Goal: Task Accomplishment & Management: Use online tool/utility

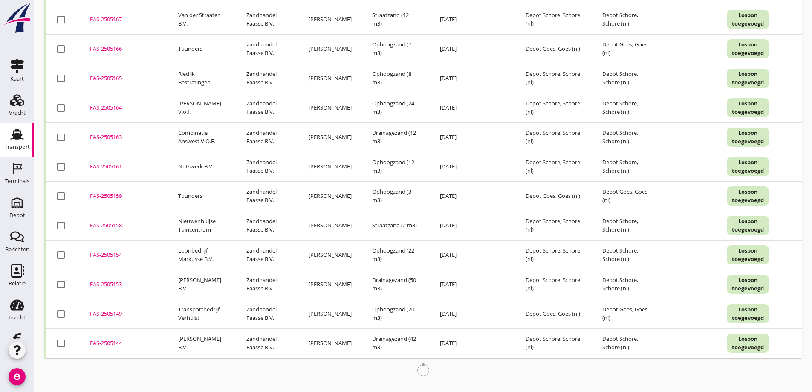
scroll to position [331, 0]
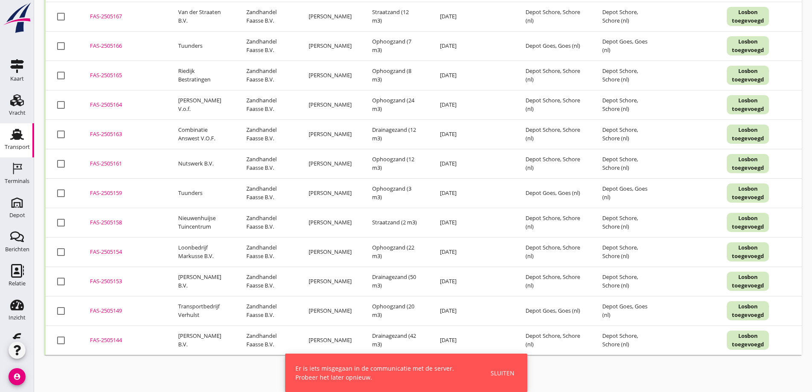
click at [86, 363] on div at bounding box center [423, 368] width 758 height 27
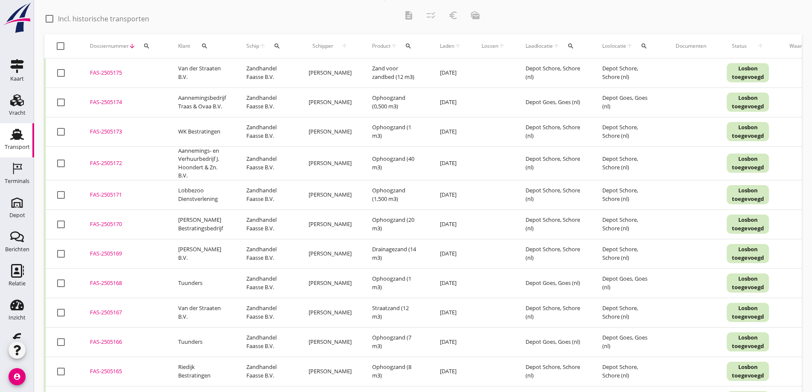
scroll to position [0, 0]
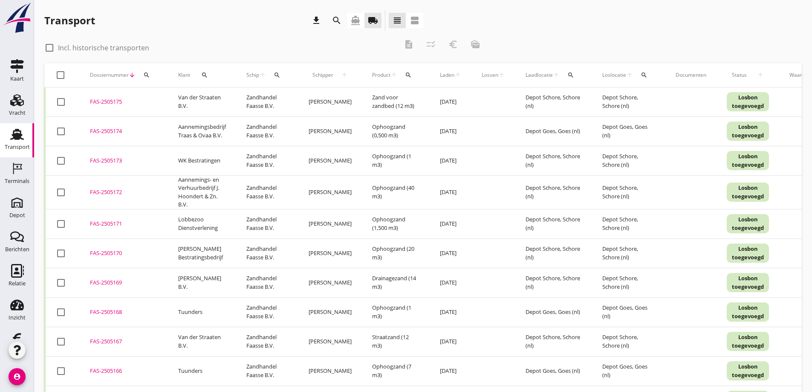
click at [336, 18] on icon "search" at bounding box center [337, 20] width 10 height 10
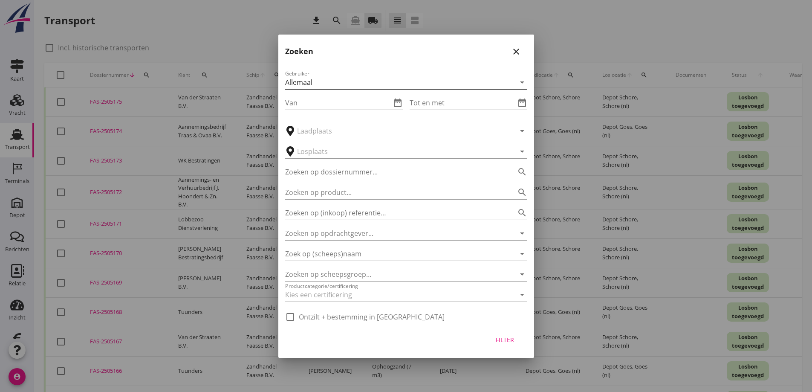
click at [304, 81] on div "Allemaal" at bounding box center [298, 82] width 27 height 8
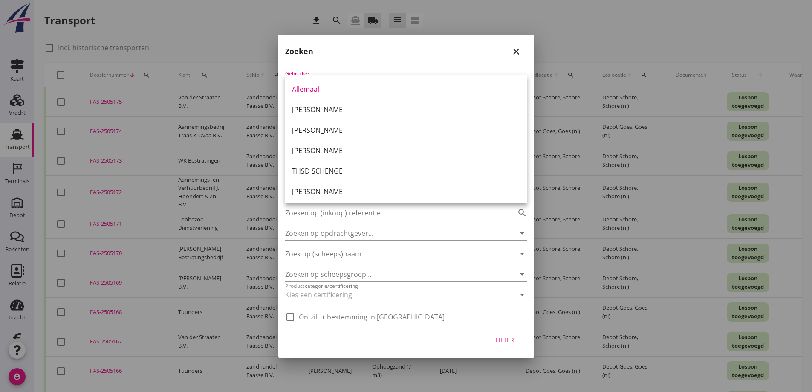
click at [319, 67] on div "Gebruiker Allemaal arrow_drop_down Van date_range Tot en met date_range arrow_d…" at bounding box center [406, 193] width 256 height 263
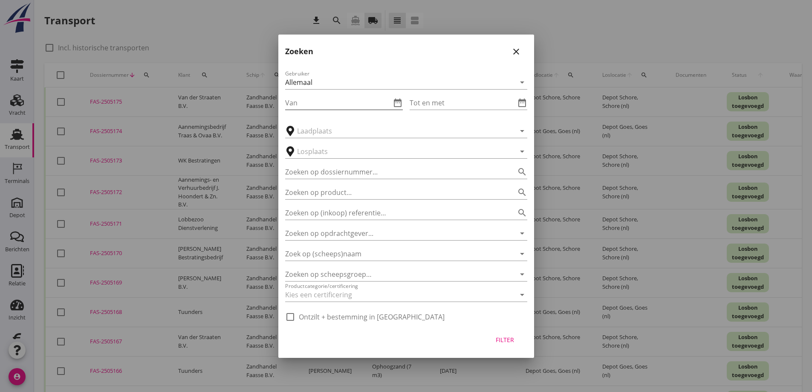
click at [396, 101] on icon "date_range" at bounding box center [398, 103] width 10 height 10
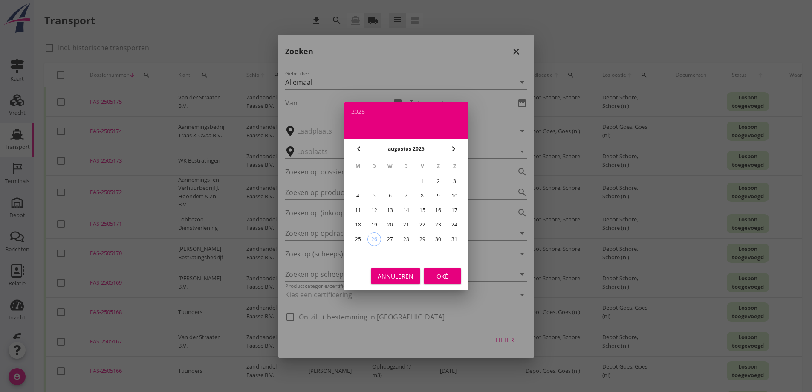
click at [421, 179] on div "1" at bounding box center [422, 181] width 14 height 14
type input "[DATE]"
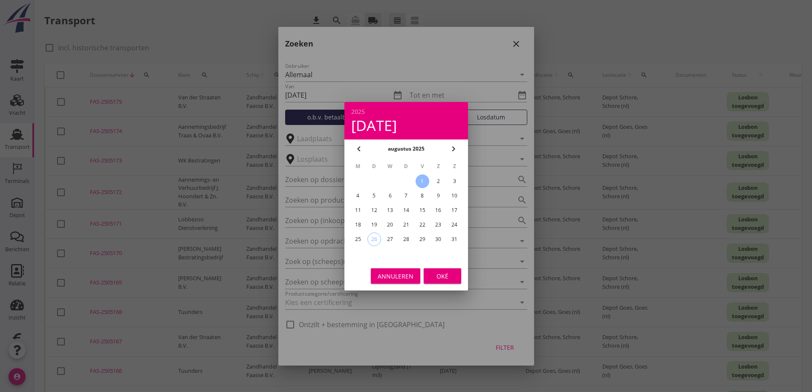
click at [439, 276] on div "Oké" at bounding box center [443, 275] width 24 height 9
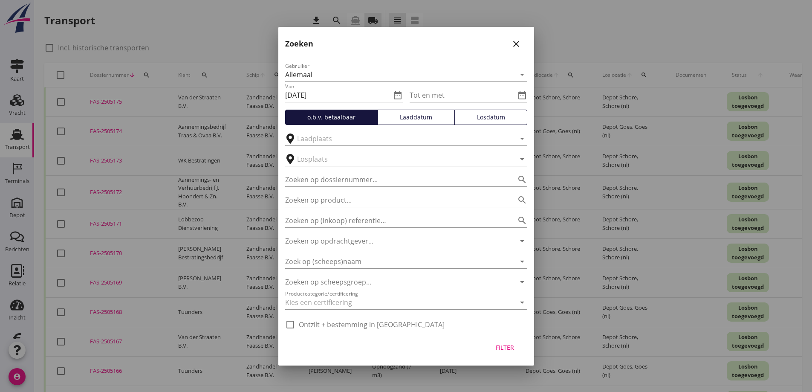
click at [521, 95] on icon "date_range" at bounding box center [522, 95] width 10 height 10
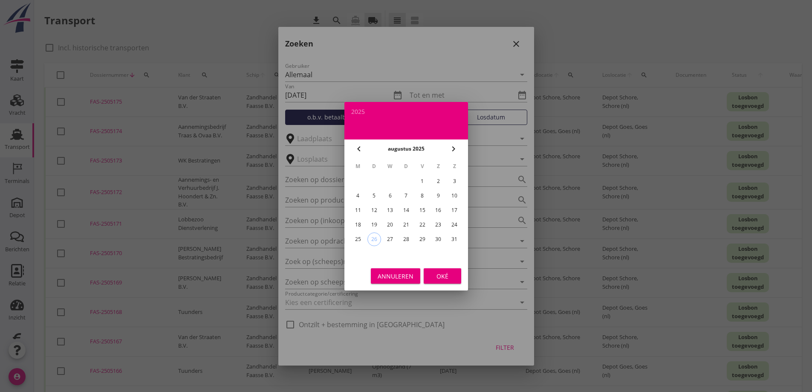
click at [421, 223] on div "22" at bounding box center [422, 225] width 14 height 14
type input "[DATE]"
click at [443, 275] on div "Oké" at bounding box center [443, 275] width 24 height 9
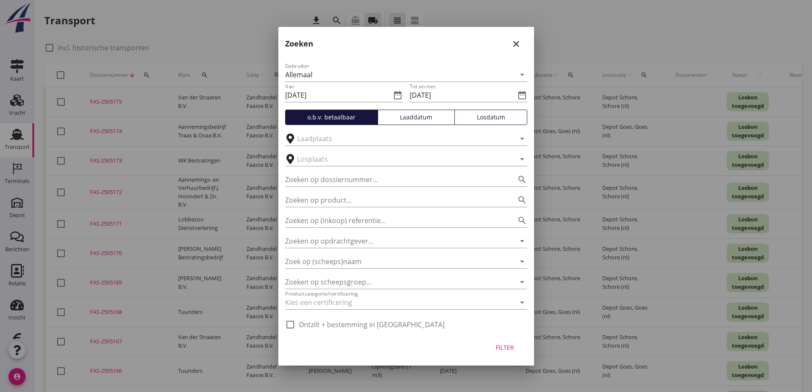
click at [508, 345] on div "Filter" at bounding box center [505, 347] width 24 height 9
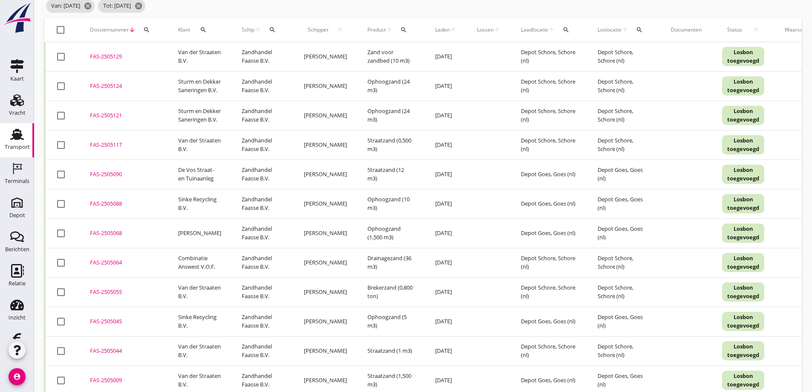
scroll to position [120, 0]
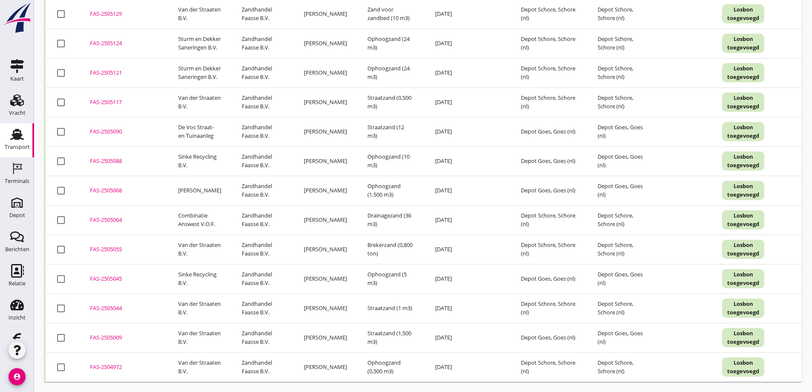
click at [108, 127] on div "FAS-2505090" at bounding box center [124, 131] width 68 height 9
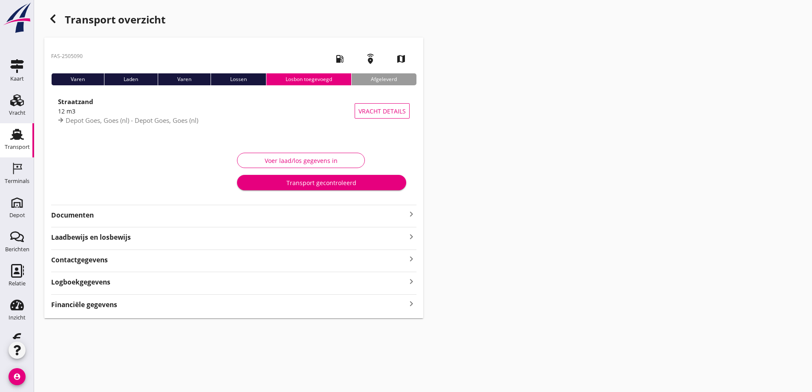
click at [103, 304] on strong "Financiële gegevens" at bounding box center [84, 305] width 66 height 10
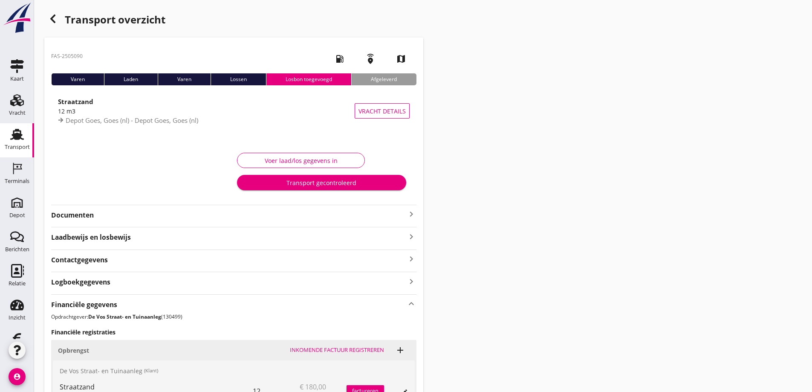
click at [82, 214] on strong "Documenten" at bounding box center [228, 215] width 355 height 10
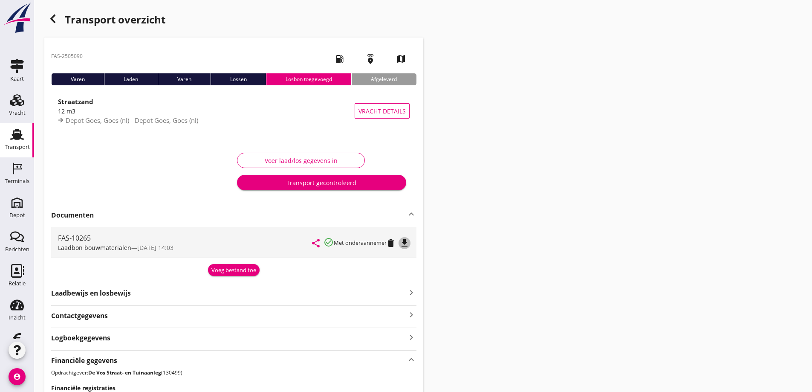
click at [405, 241] on icon "file_download" at bounding box center [404, 243] width 10 height 10
click at [51, 17] on icon "button" at bounding box center [53, 19] width 10 height 10
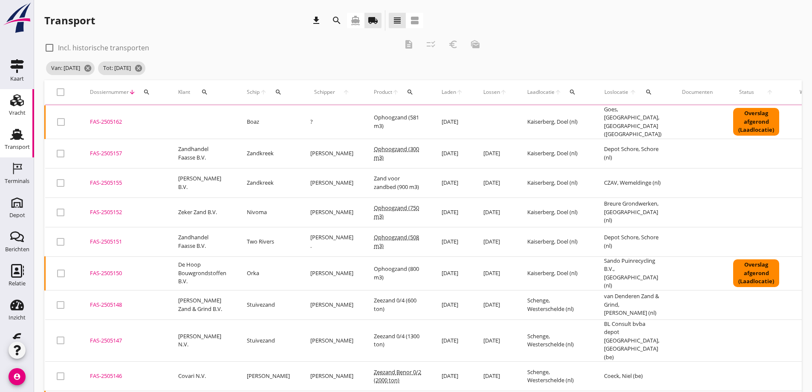
scroll to position [24, 0]
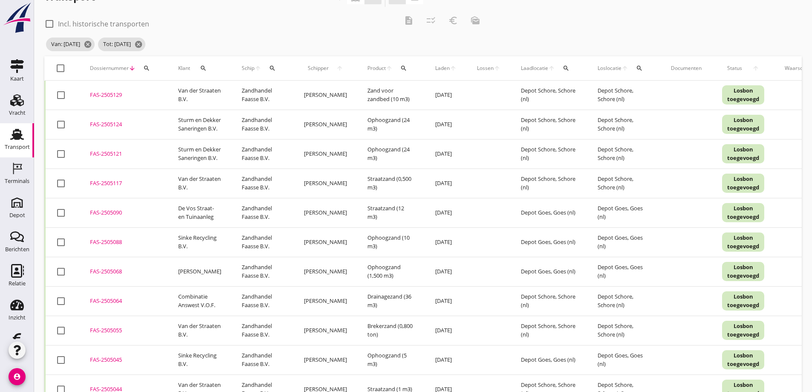
click at [119, 276] on div "FAS-2505068" at bounding box center [124, 271] width 68 height 9
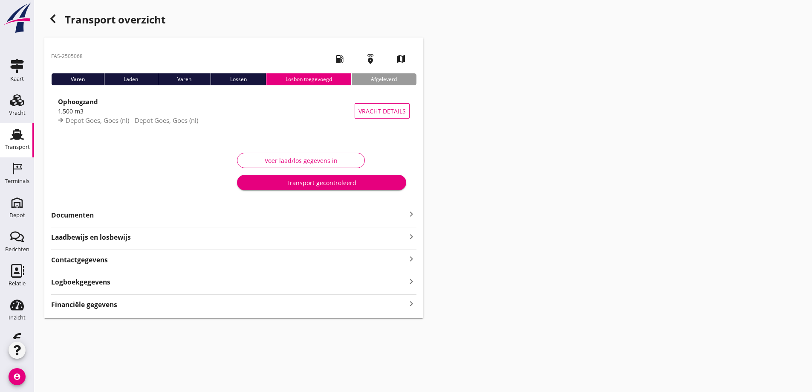
click at [83, 214] on strong "Documenten" at bounding box center [228, 215] width 355 height 10
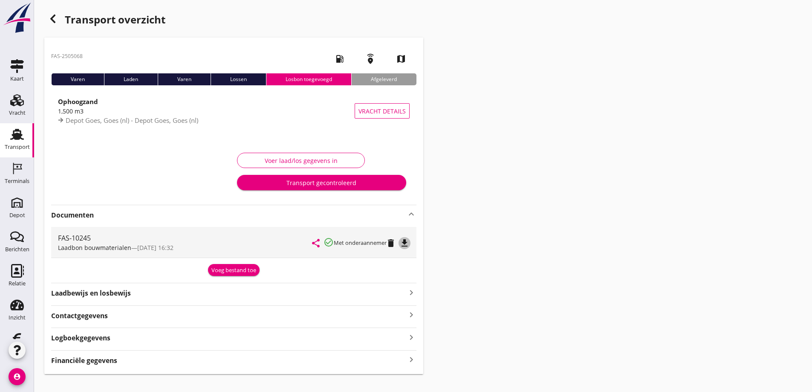
click at [405, 241] on icon "file_download" at bounding box center [404, 243] width 10 height 10
click at [55, 19] on icon "button" at bounding box center [53, 19] width 10 height 10
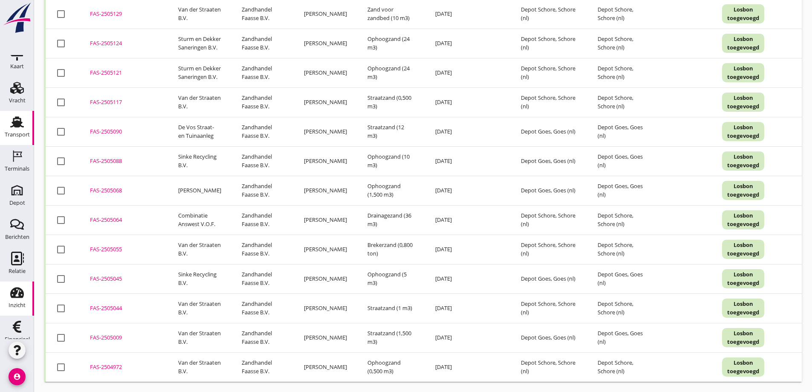
scroll to position [25, 0]
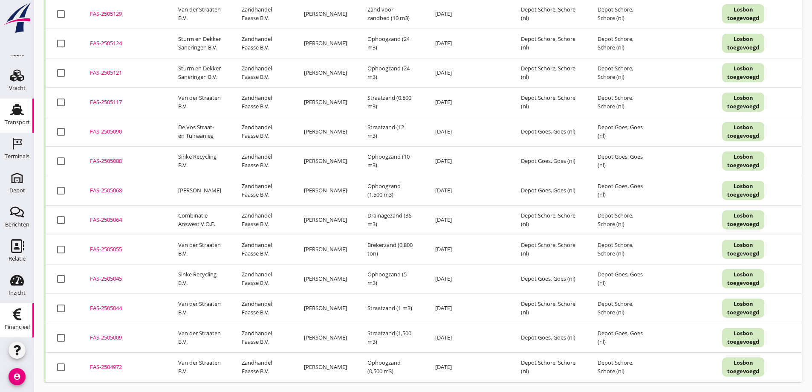
click at [16, 313] on use at bounding box center [17, 314] width 9 height 12
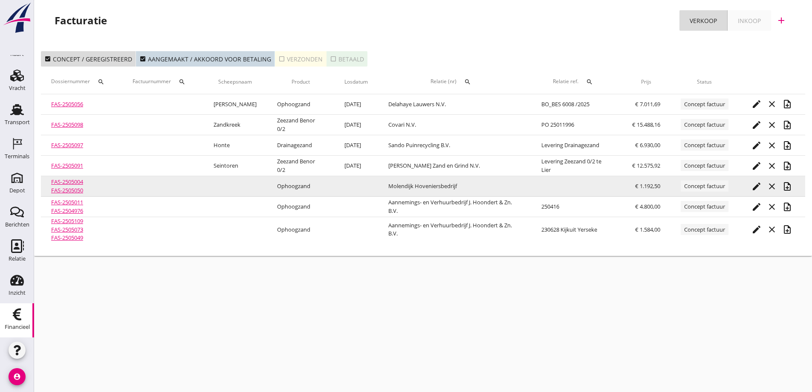
click at [70, 182] on link "FAS-2505004" at bounding box center [67, 182] width 32 height 8
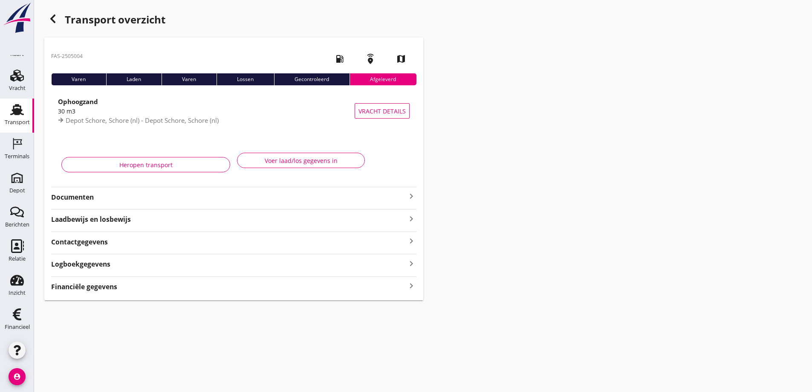
click at [90, 196] on strong "Documenten" at bounding box center [228, 197] width 355 height 10
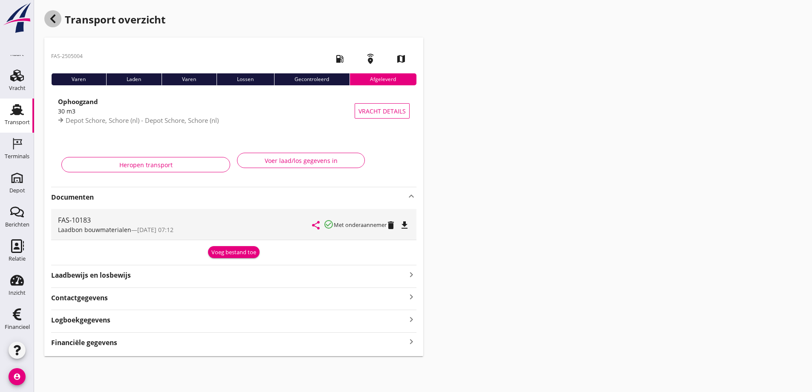
click at [51, 17] on icon "button" at bounding box center [53, 19] width 10 height 10
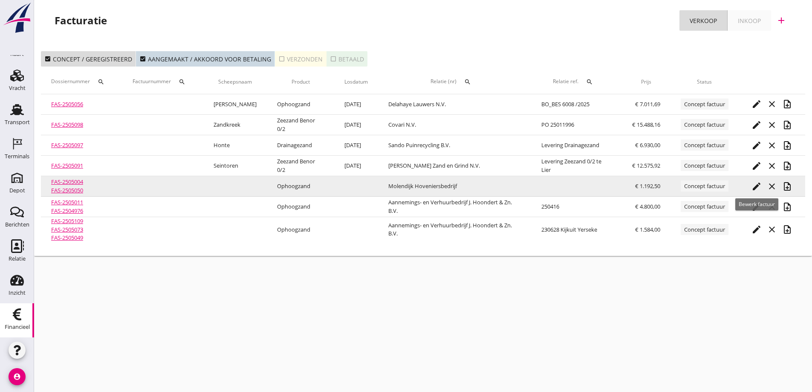
click at [756, 185] on icon "edit" at bounding box center [757, 186] width 10 height 10
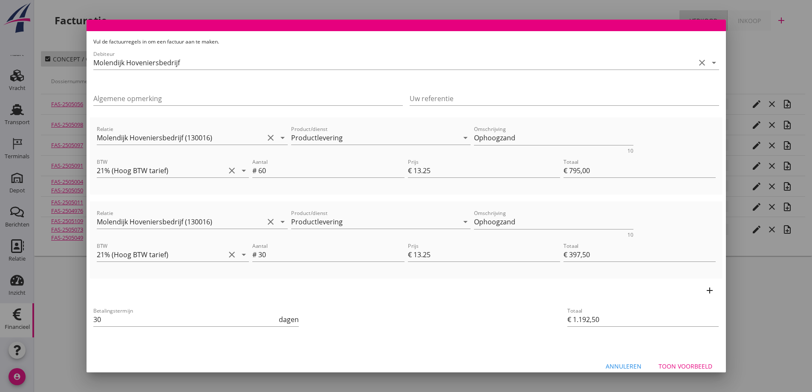
scroll to position [33, 0]
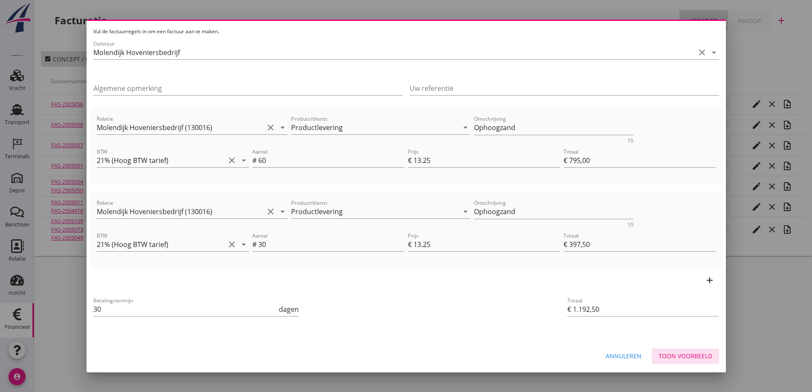
click at [677, 356] on div "Toon voorbeeld" at bounding box center [686, 355] width 54 height 9
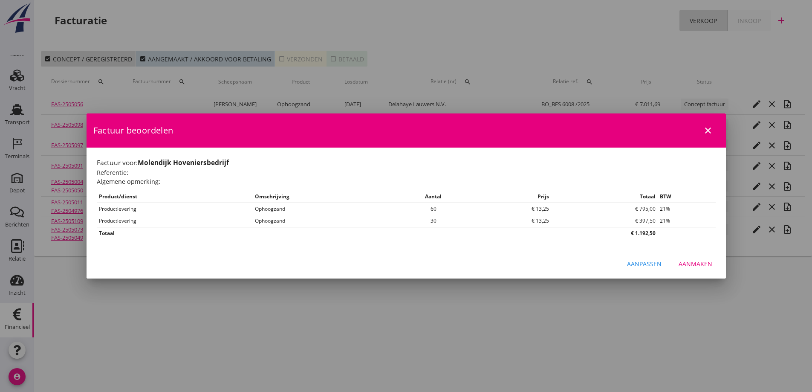
scroll to position [0, 0]
click at [695, 262] on div "Aanmaken" at bounding box center [696, 263] width 34 height 9
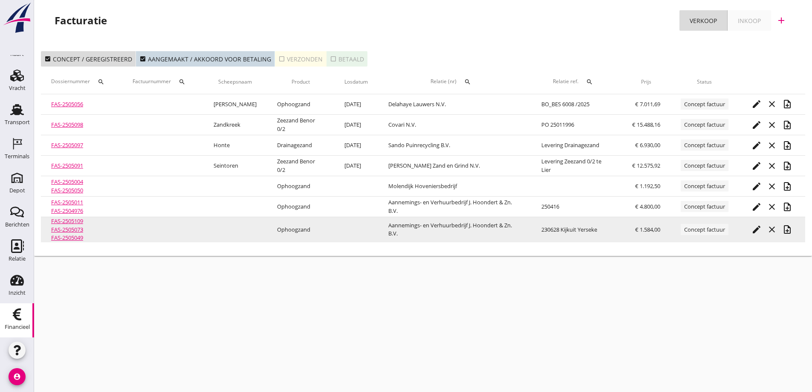
click at [77, 230] on link "FAS-2505073" at bounding box center [67, 230] width 32 height 8
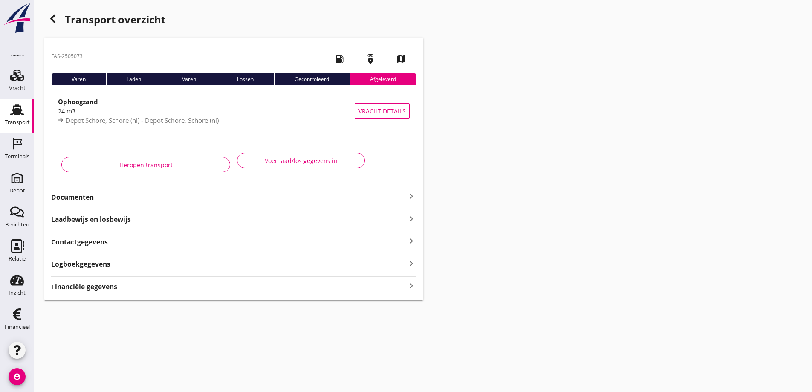
click at [93, 285] on strong "Financiële gegevens" at bounding box center [84, 287] width 66 height 10
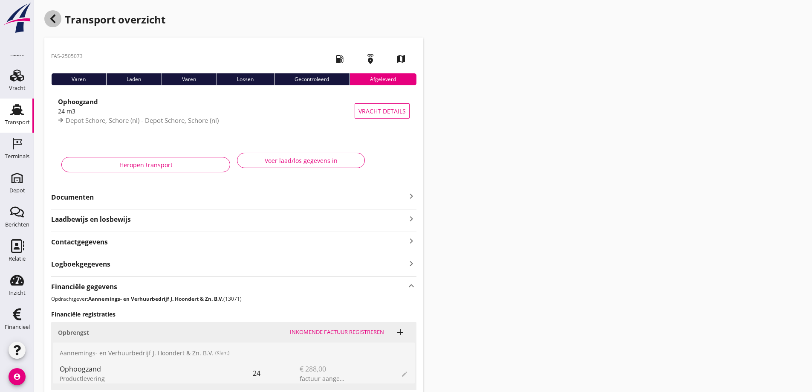
click at [52, 16] on icon "button" at bounding box center [53, 19] width 10 height 10
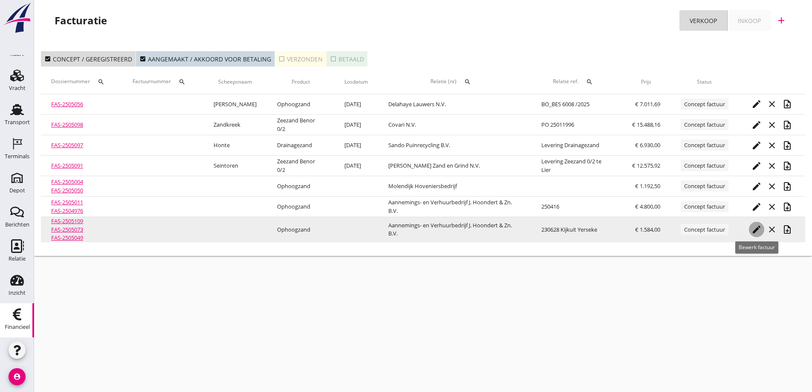
click at [757, 226] on icon "edit" at bounding box center [757, 229] width 10 height 10
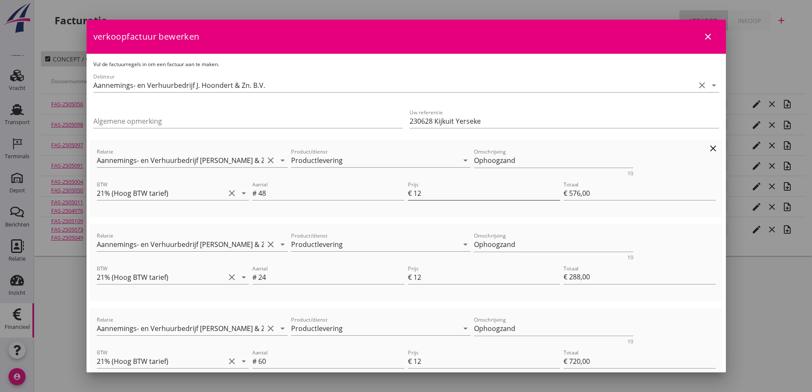
click at [419, 195] on input "12" at bounding box center [487, 193] width 147 height 14
type input "1"
type input "€ 48,00"
type input "€ 1.056,00"
type input "€ 0,00"
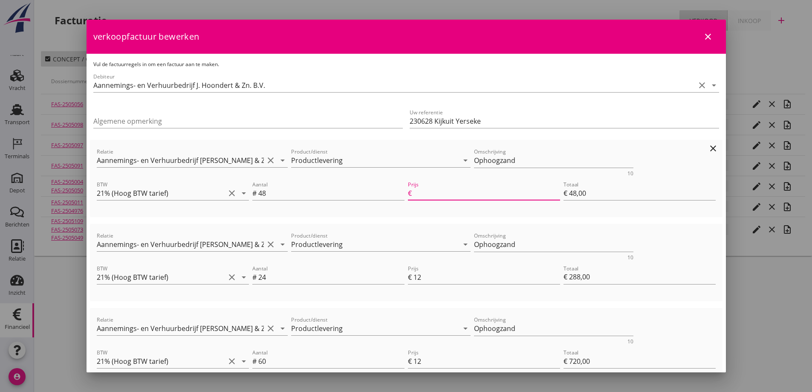
type input "€ 1.008,00"
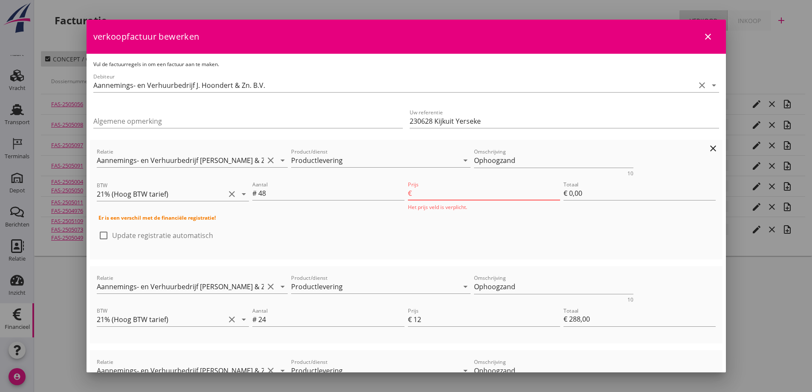
type input "1"
type input "€ 48,00"
type input "€ 1.056,00"
type input "11"
type input "€ 528,00"
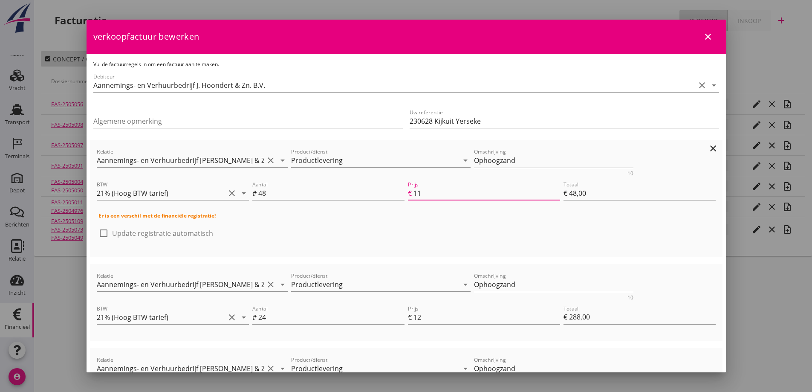
type input "€ 1.536,00"
type input "€ 0,00"
type input "€ 1.008,00"
type input "11"
type input "€ 528,00"
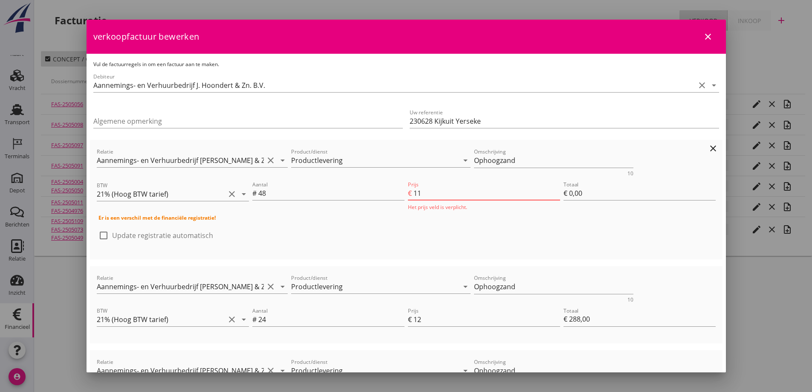
type input "€ 1.536,00"
type input "11.4"
type input "€ 547,20"
type input "€ 1.555,20"
type input "11.45"
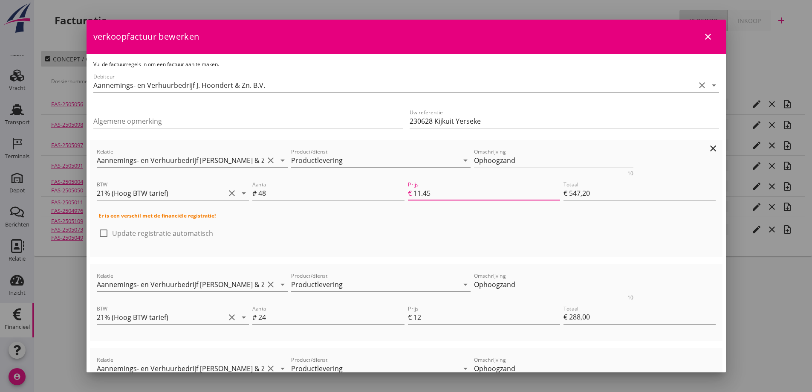
type input "€ 549,60"
type input "€ 1.557,60"
type input "11.45"
drag, startPoint x: 420, startPoint y: 317, endPoint x: 427, endPoint y: 312, distance: 8.3
click at [421, 317] on input "12" at bounding box center [487, 317] width 147 height 14
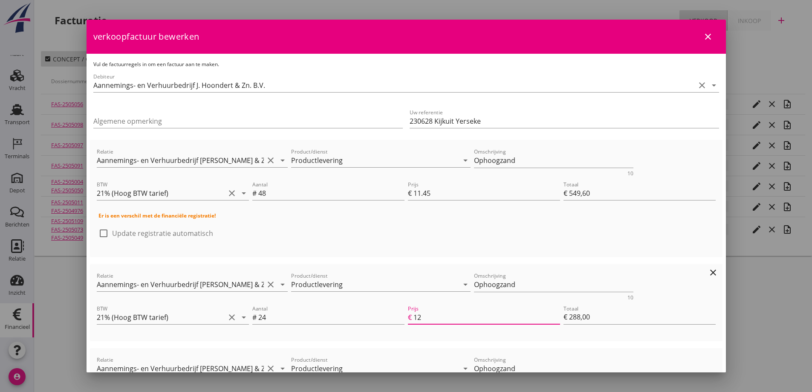
type input "1"
type input "€ 24,00"
type input "€ 1.293,60"
type input "€ 0,00"
type input "€ 1.269,60"
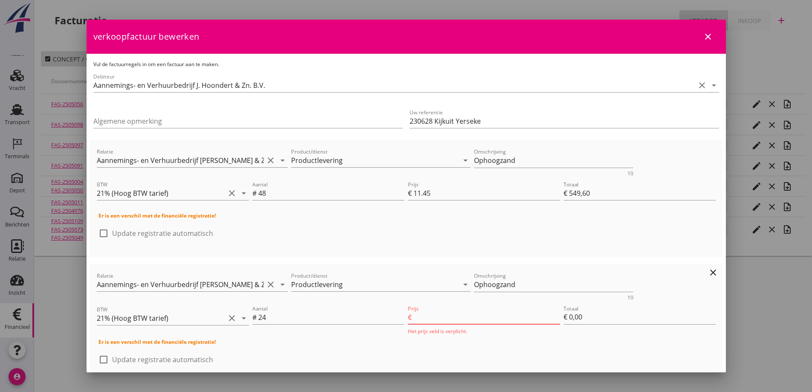
type input "1"
type input "€ 24,00"
type input "€ 1.293,60"
type input "11"
type input "€ 264,00"
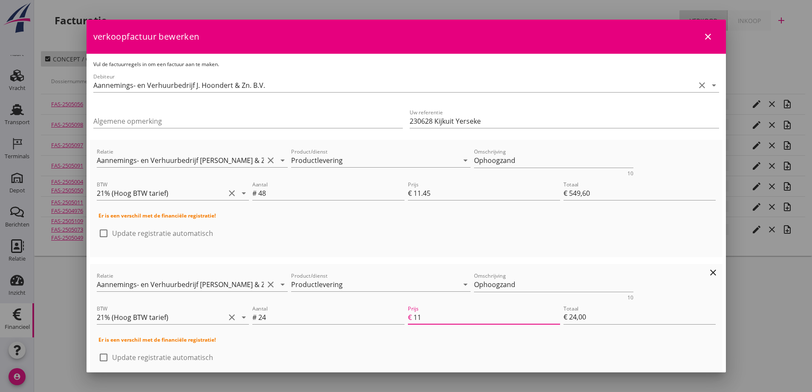
type input "€ 1.533,60"
type input "11.4"
type input "€ 273,60"
type input "€ 1.543,20"
type input "11.45"
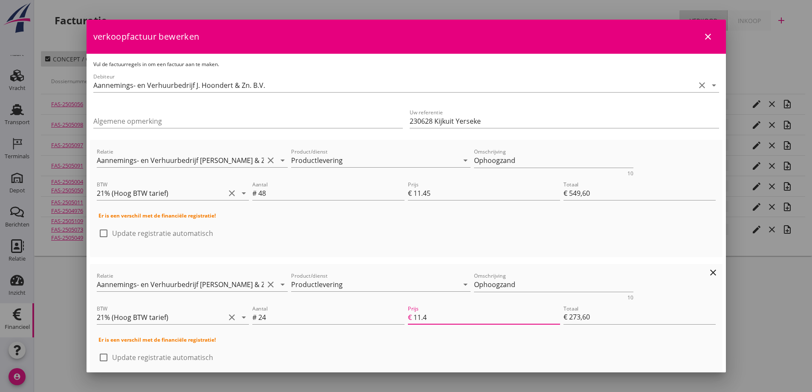
type input "€ 274,80"
type input "€ 1.544,40"
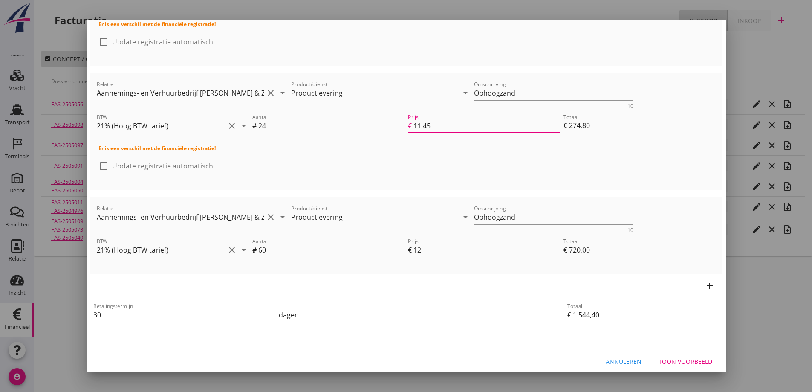
scroll to position [197, 0]
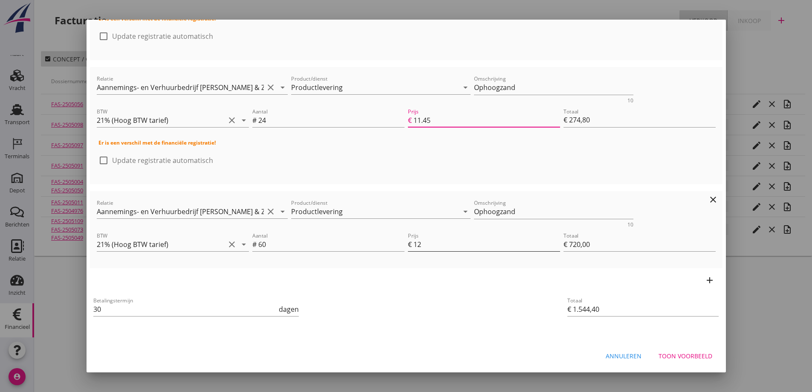
type input "11.45"
click at [418, 244] on input "12" at bounding box center [487, 244] width 147 height 14
type input "1"
type input "€ 60,00"
type input "€ 884,40"
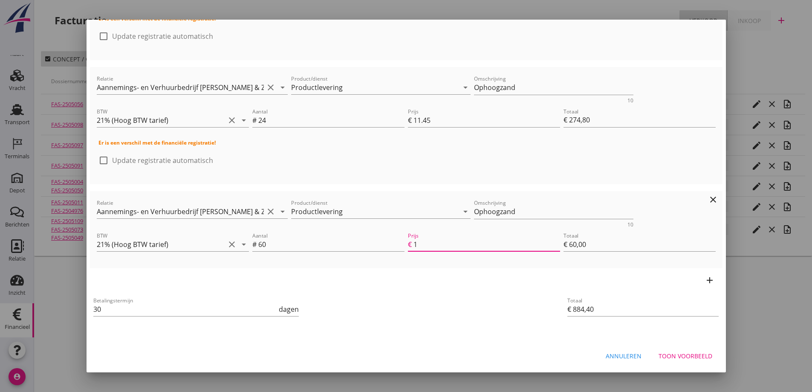
type input "€ 0,00"
type input "€ 824,40"
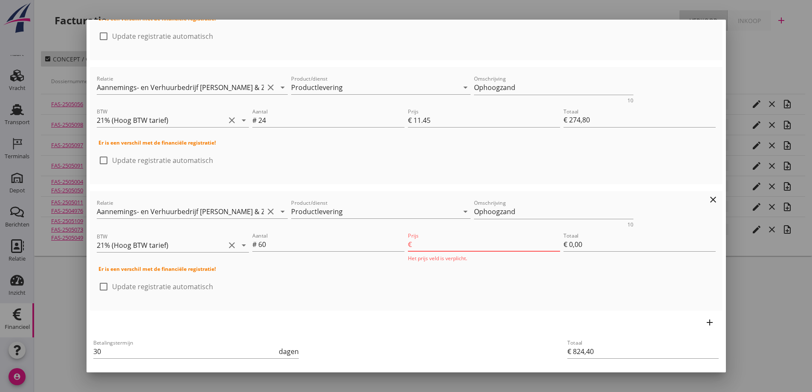
type input "1"
type input "€ 60,00"
type input "€ 884,40"
type input "11"
type input "€ 660,00"
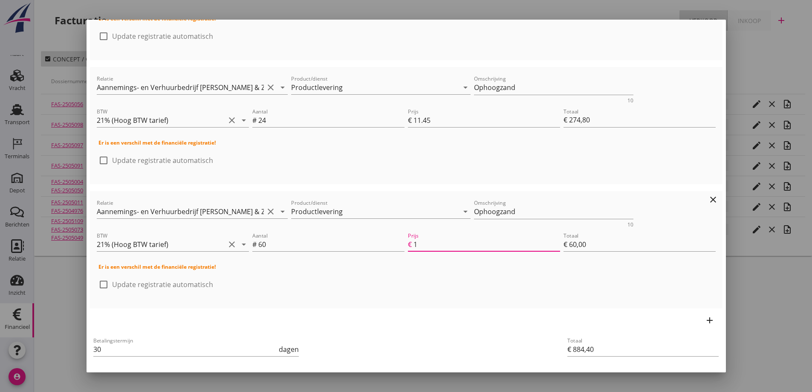
type input "€ 1.484,40"
type input "11.4"
type input "€ 684,00"
type input "€ 1.508,40"
type input "11.45"
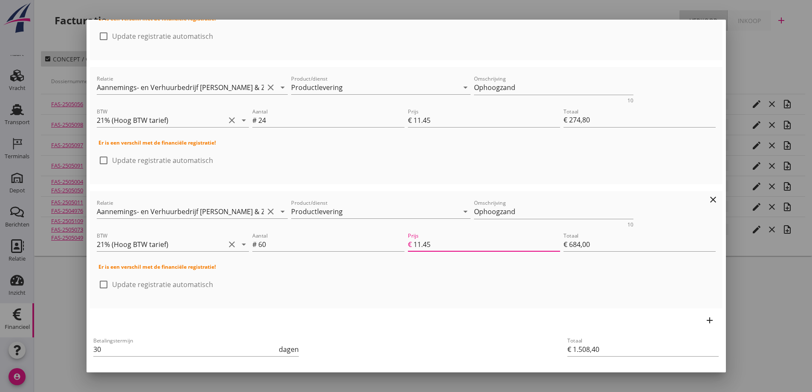
type input "€ 687,00"
type input "€ 1.511,40"
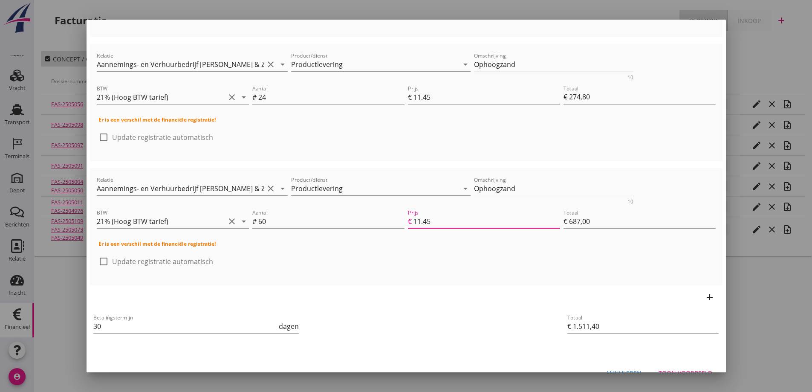
scroll to position [237, 0]
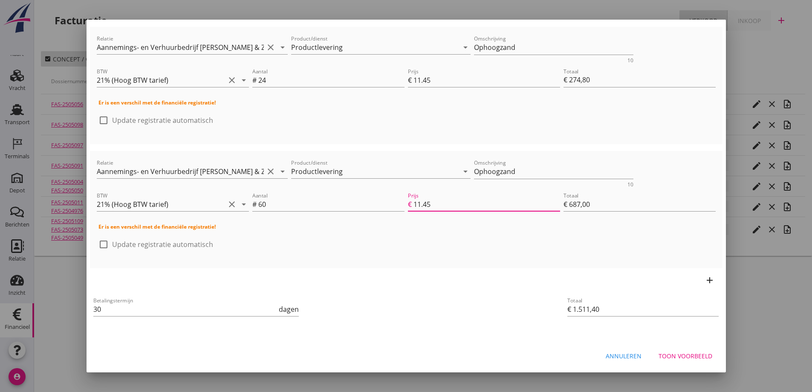
type input "11.45"
click at [674, 356] on div "Toon voorbeeld" at bounding box center [686, 355] width 54 height 9
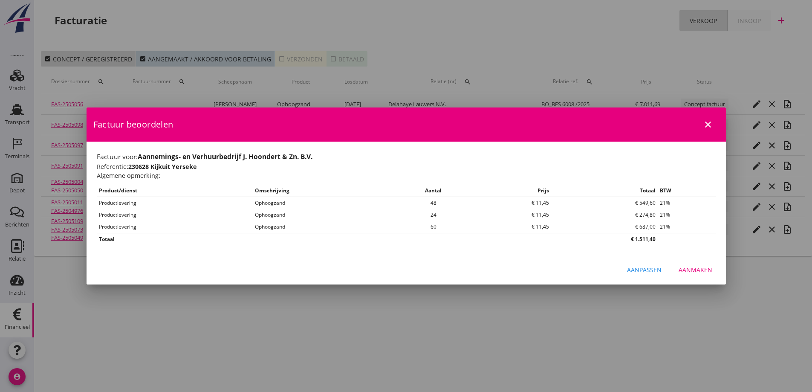
scroll to position [0, 0]
click at [691, 269] on div "Aanmaken" at bounding box center [696, 269] width 34 height 9
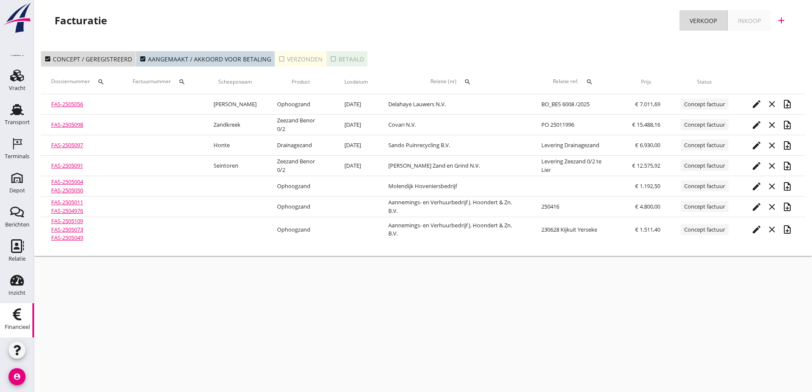
click at [71, 204] on link "FAS-2505011" at bounding box center [67, 202] width 32 height 8
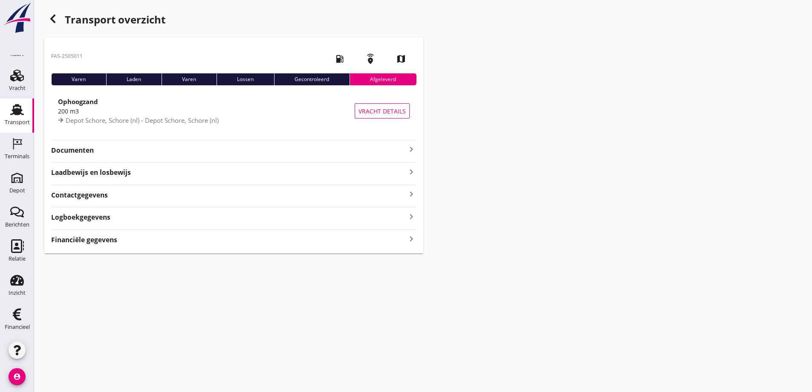
click at [54, 17] on icon "button" at bounding box center [53, 19] width 10 height 10
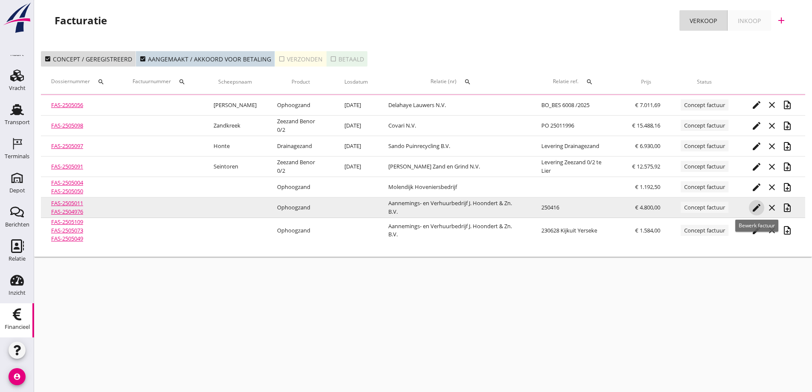
click at [756, 208] on icon "edit" at bounding box center [757, 207] width 10 height 10
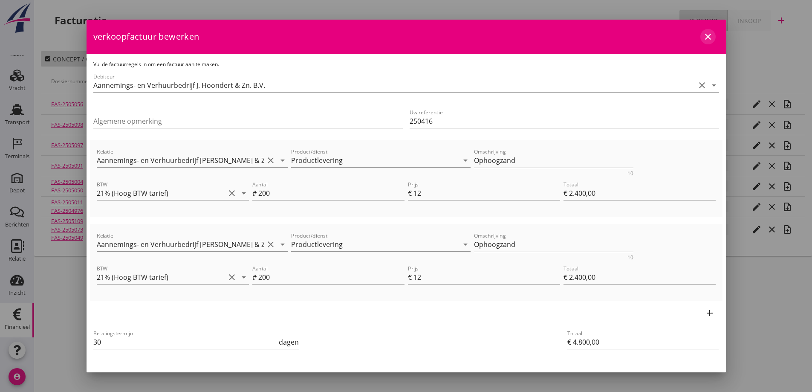
click at [703, 35] on icon "close" at bounding box center [708, 37] width 10 height 10
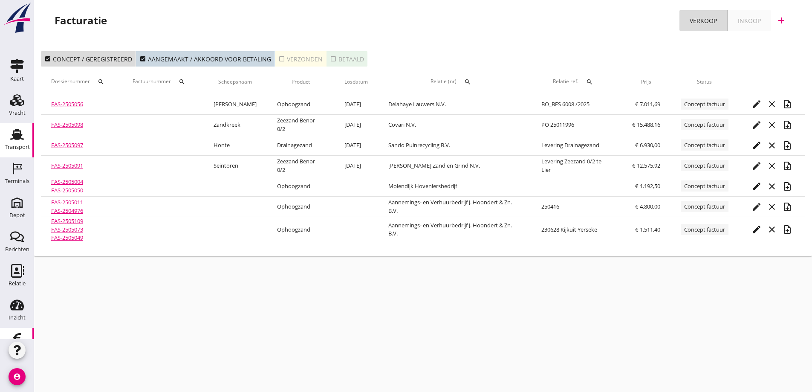
click at [12, 137] on use at bounding box center [17, 134] width 14 height 11
